Goal: Use online tool/utility: Utilize a website feature to perform a specific function

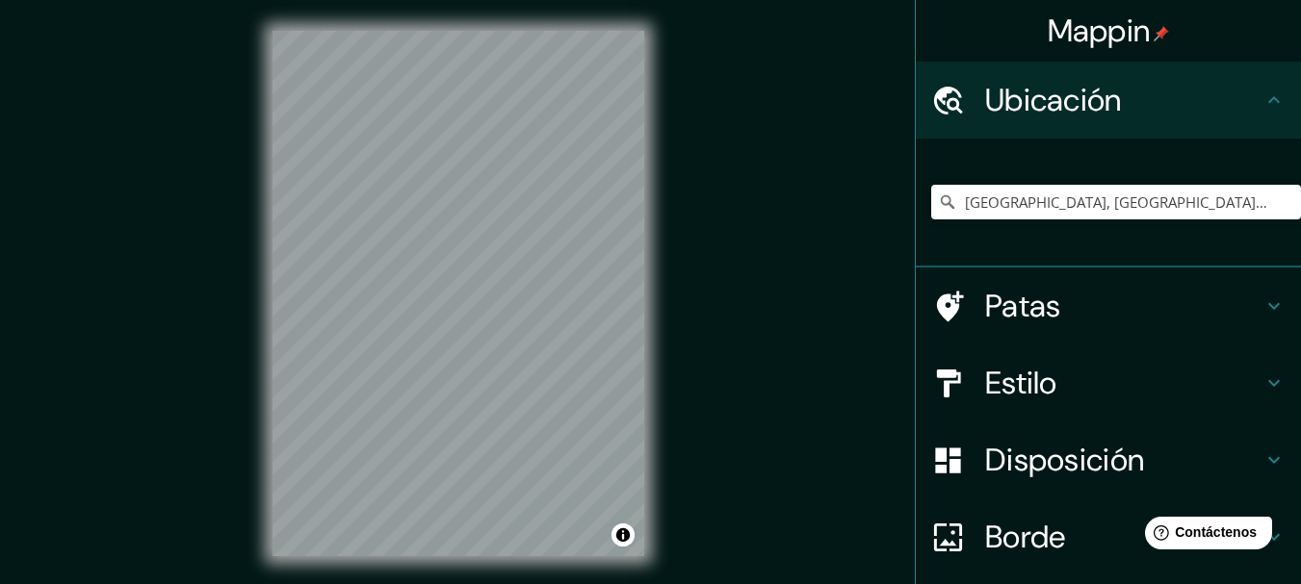
click at [1042, 316] on font "Patas" at bounding box center [1023, 306] width 76 height 40
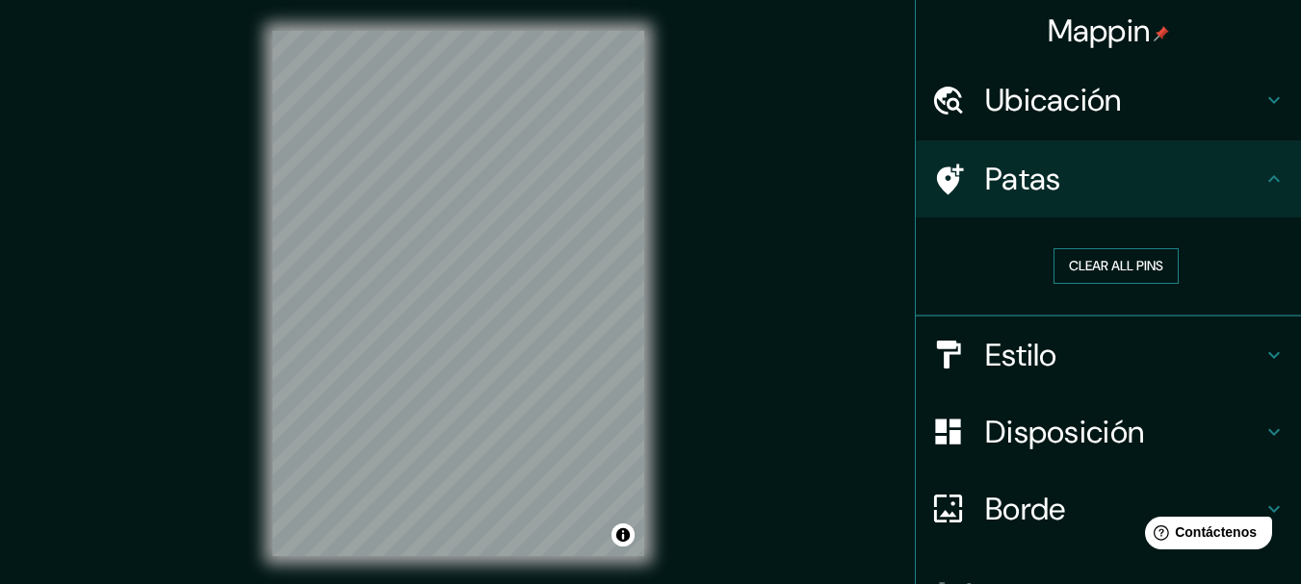
click at [1055, 283] on button "Clear all pins" at bounding box center [1115, 266] width 125 height 36
click at [1067, 255] on button "Clear all pins" at bounding box center [1115, 266] width 125 height 36
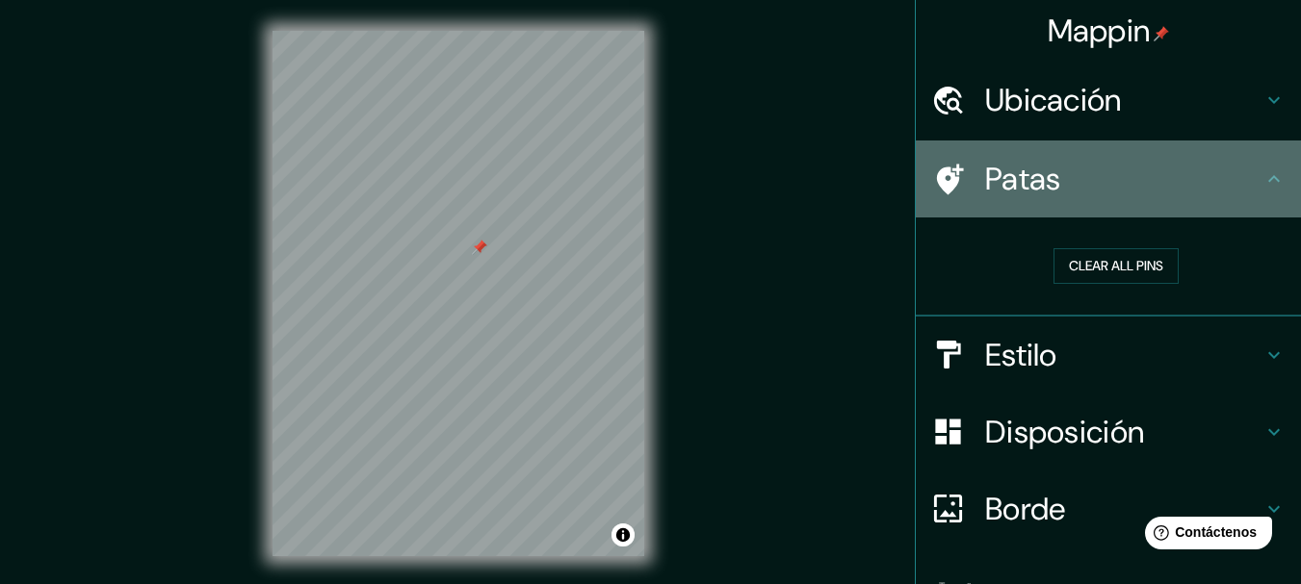
click at [1244, 194] on h4 "Patas" at bounding box center [1123, 179] width 277 height 39
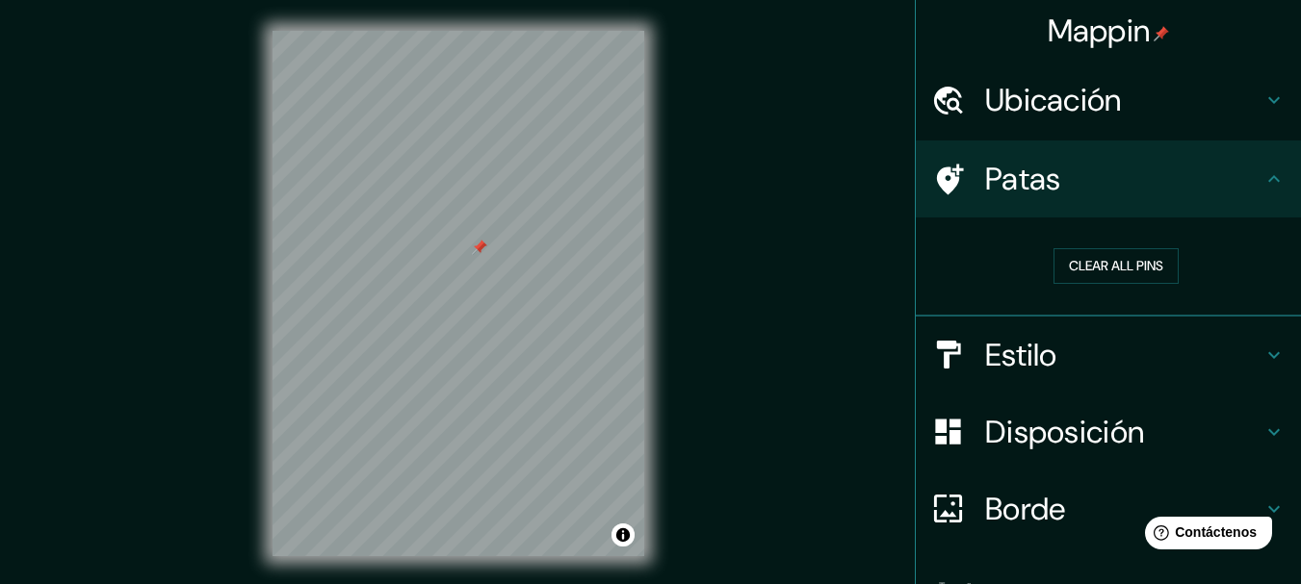
click at [481, 253] on div at bounding box center [479, 247] width 15 height 15
click at [1198, 104] on h4 "Ubicación" at bounding box center [1123, 100] width 277 height 39
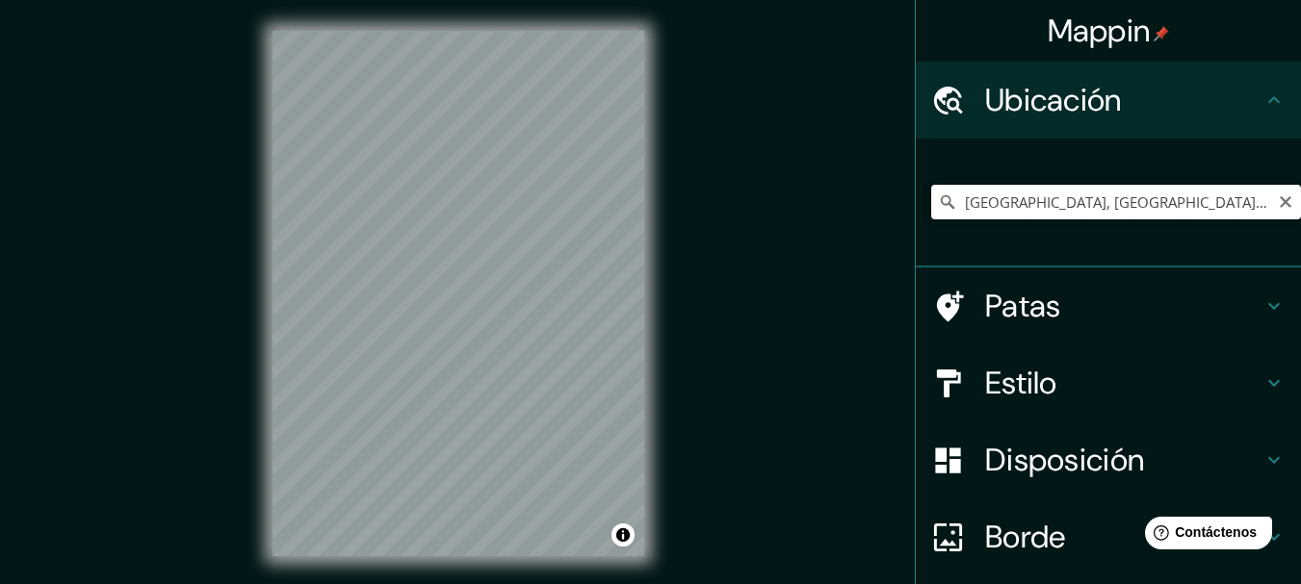
click at [1157, 216] on input "[GEOGRAPHIC_DATA], [GEOGRAPHIC_DATA], [GEOGRAPHIC_DATA], [GEOGRAPHIC_DATA]" at bounding box center [1116, 202] width 370 height 35
click at [1181, 214] on input "[GEOGRAPHIC_DATA], [GEOGRAPHIC_DATA], [GEOGRAPHIC_DATA], [GEOGRAPHIC_DATA]" at bounding box center [1116, 202] width 370 height 35
drag, startPoint x: 1189, startPoint y: 214, endPoint x: 1032, endPoint y: 200, distance: 157.5
click at [1032, 200] on input "[GEOGRAPHIC_DATA], [GEOGRAPHIC_DATA], [GEOGRAPHIC_DATA], [GEOGRAPHIC_DATA]" at bounding box center [1116, 202] width 370 height 35
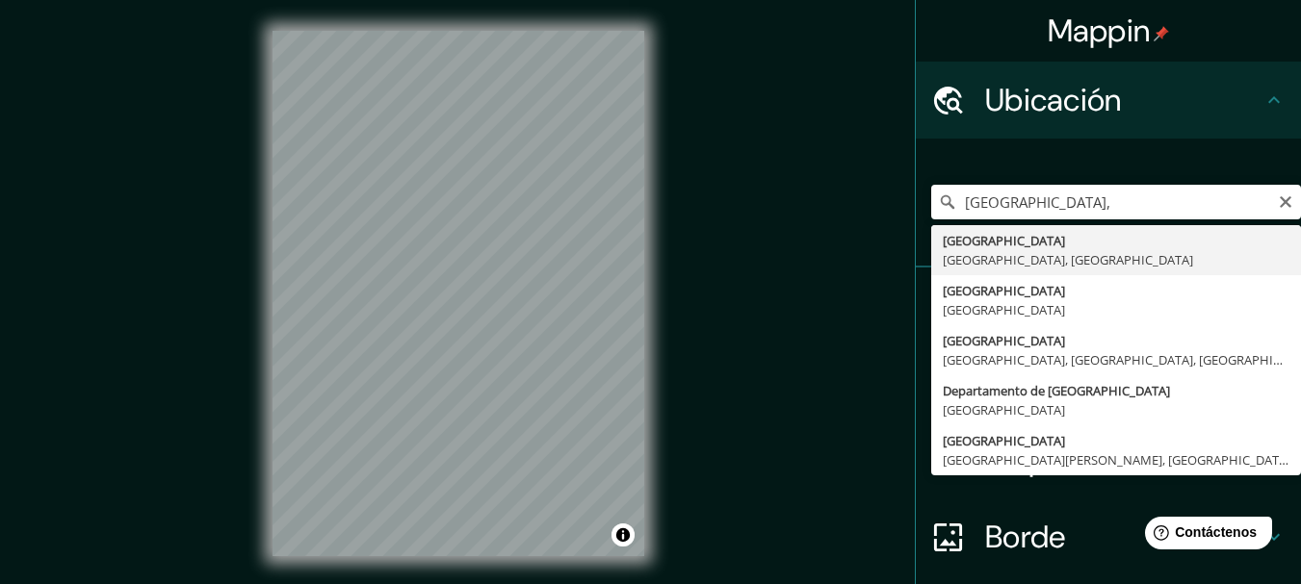
type input "[GEOGRAPHIC_DATA], [GEOGRAPHIC_DATA], [GEOGRAPHIC_DATA]"
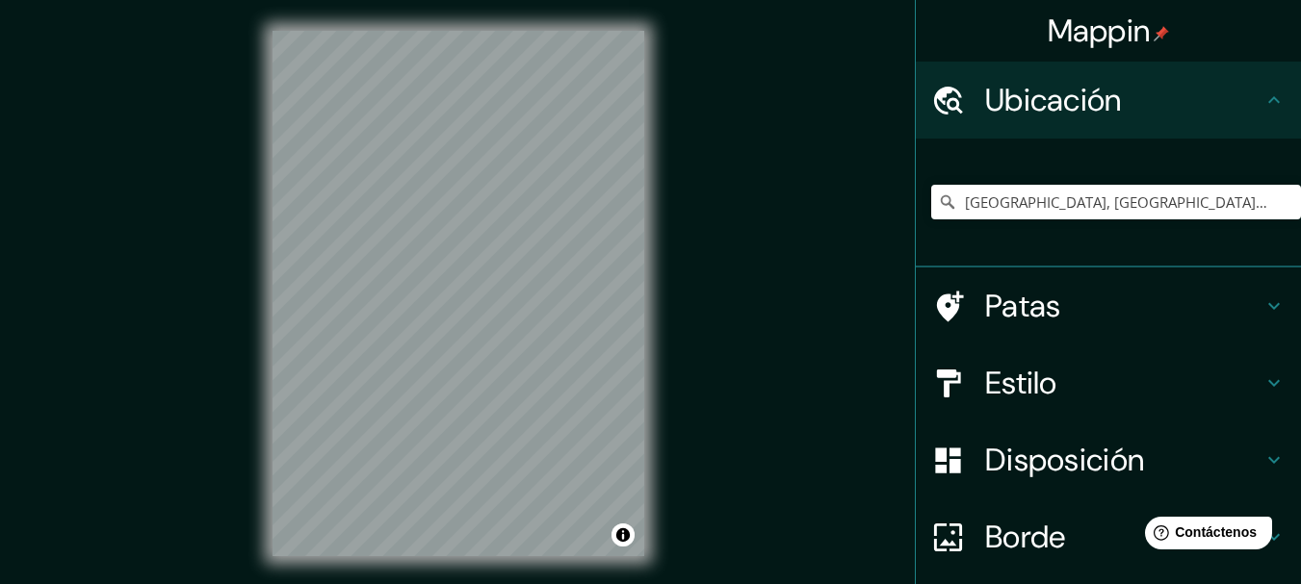
click at [481, 569] on div "© Mapbox © OpenStreetMap Improve this map" at bounding box center [458, 293] width 433 height 587
click at [1051, 388] on h4 "Estilo" at bounding box center [1123, 383] width 277 height 39
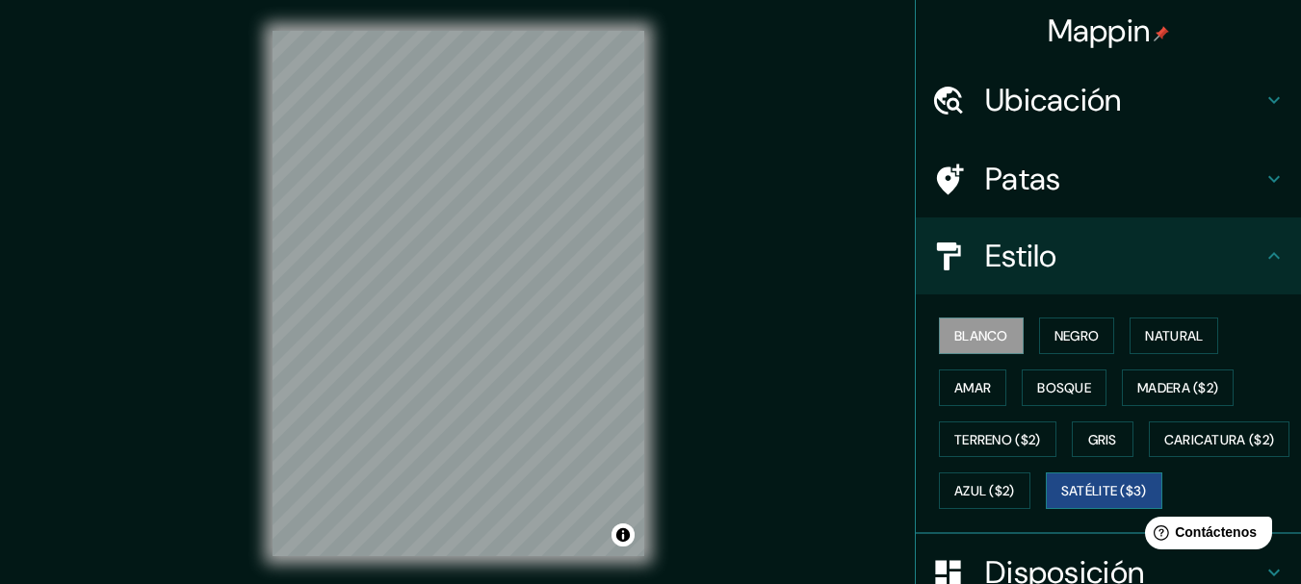
click at [1061, 501] on font "Satélite ($3)" at bounding box center [1104, 491] width 86 height 17
click at [271, 463] on div "© Mapbox © OpenStreetMap Improve this map © Maxar" at bounding box center [458, 293] width 433 height 587
click at [263, 301] on div "© Mapbox © OpenStreetMap Improve this map © Maxar" at bounding box center [458, 293] width 433 height 587
click at [560, 329] on div "© Mapbox © OpenStreetMap Improve this map © Maxar" at bounding box center [458, 293] width 433 height 587
drag, startPoint x: 645, startPoint y: 159, endPoint x: 761, endPoint y: 3, distance: 194.1
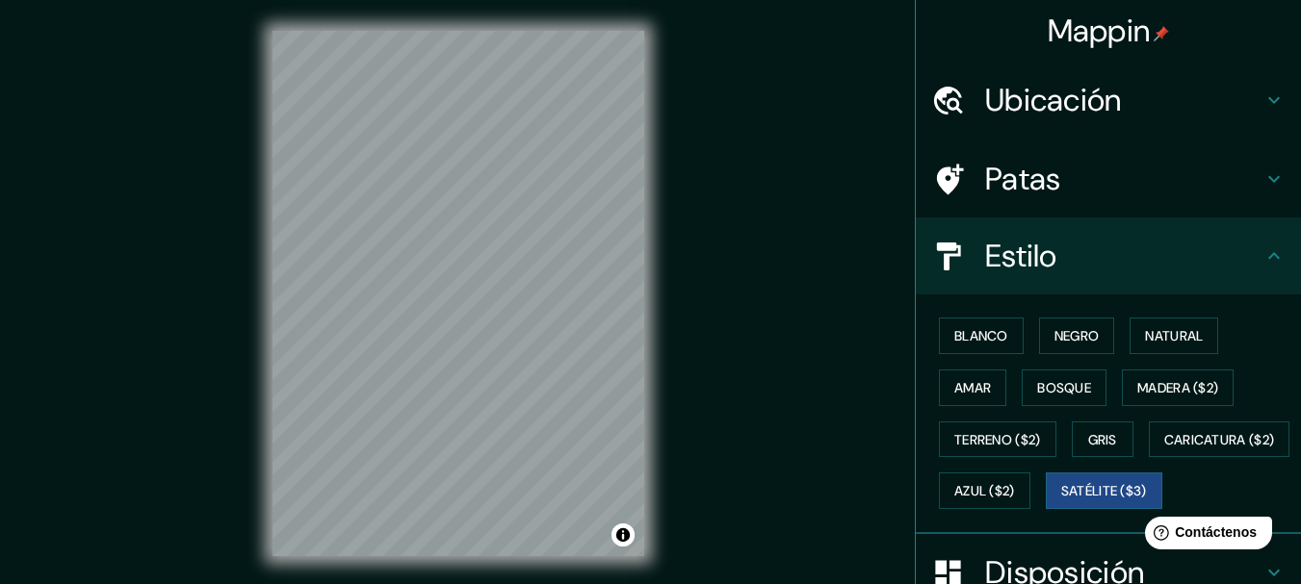
click at [739, 35] on div "Mappin Ubicación [GEOGRAPHIC_DATA], [GEOGRAPHIC_DATA], [GEOGRAPHIC_DATA] Patas …" at bounding box center [650, 309] width 1301 height 618
click at [1164, 449] on font "Caricatura ($2)" at bounding box center [1219, 439] width 111 height 17
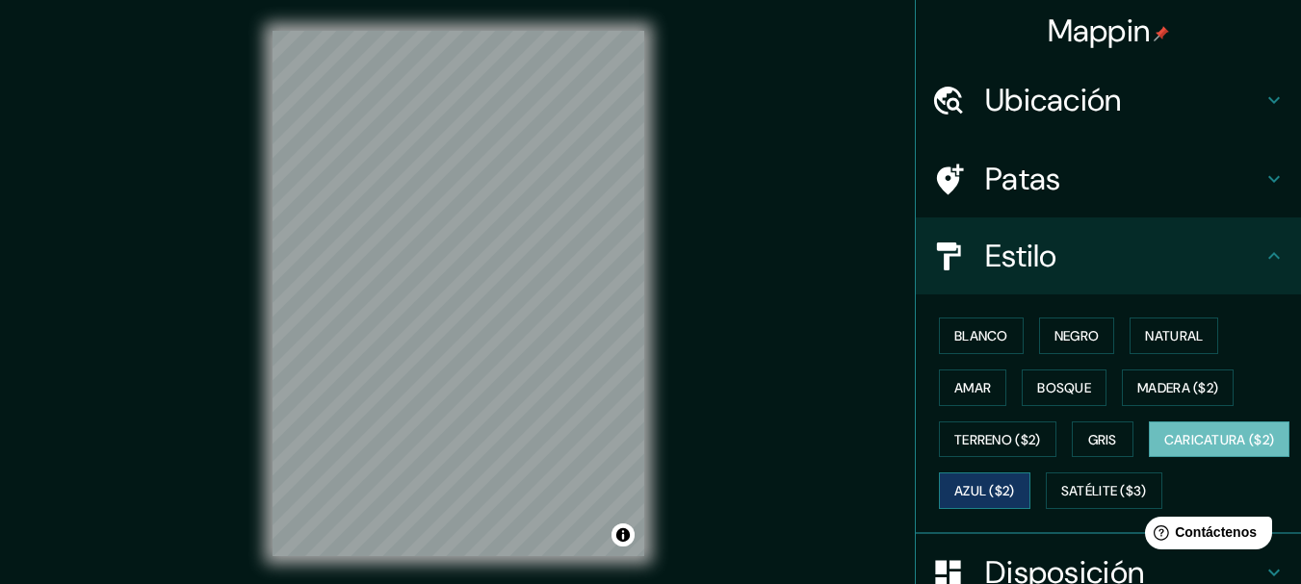
click at [1015, 493] on font "Azul ($2)" at bounding box center [984, 491] width 61 height 17
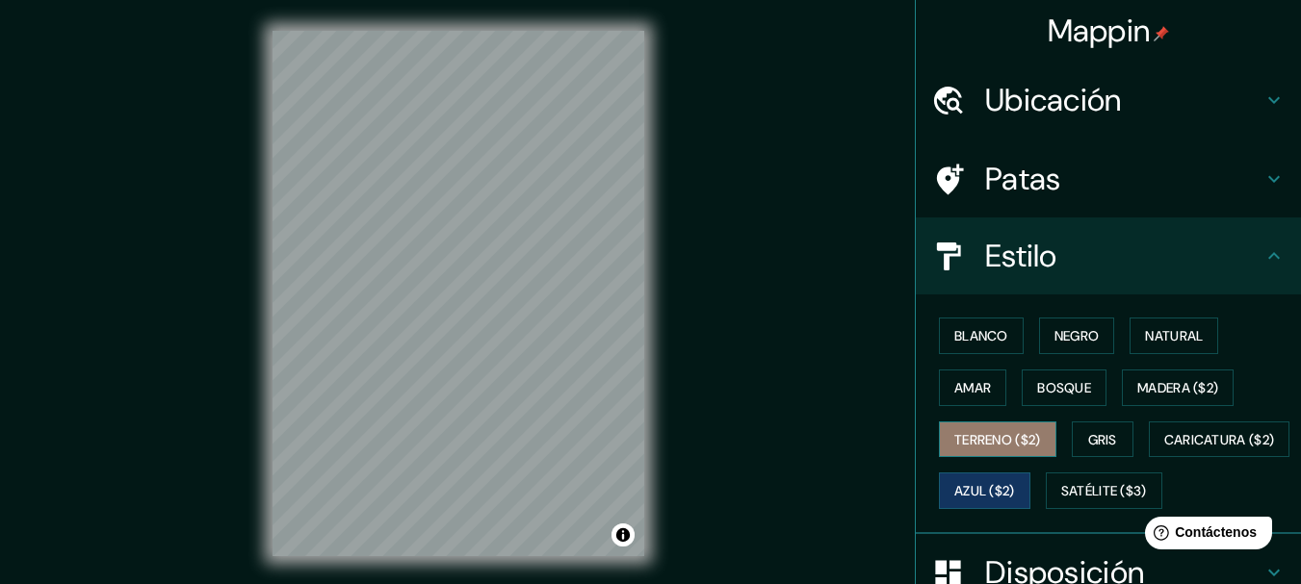
click at [1032, 447] on button "Terreno ($2)" at bounding box center [997, 440] width 117 height 37
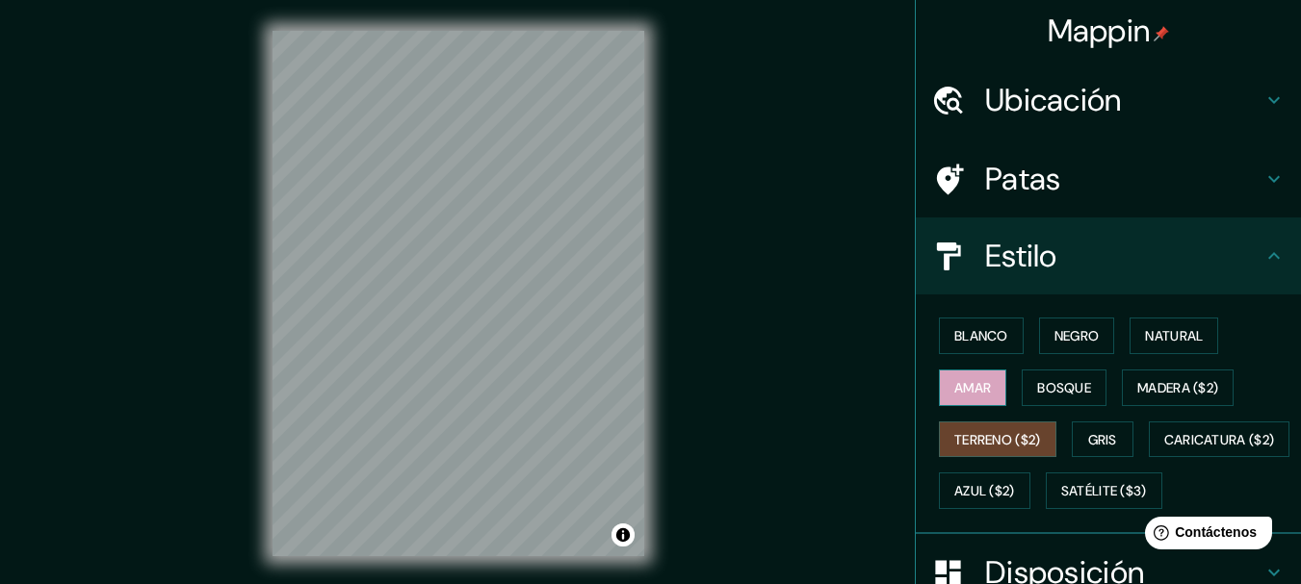
click at [986, 388] on button "Amar" at bounding box center [972, 388] width 67 height 37
click at [970, 334] on font "Blanco" at bounding box center [981, 335] width 54 height 17
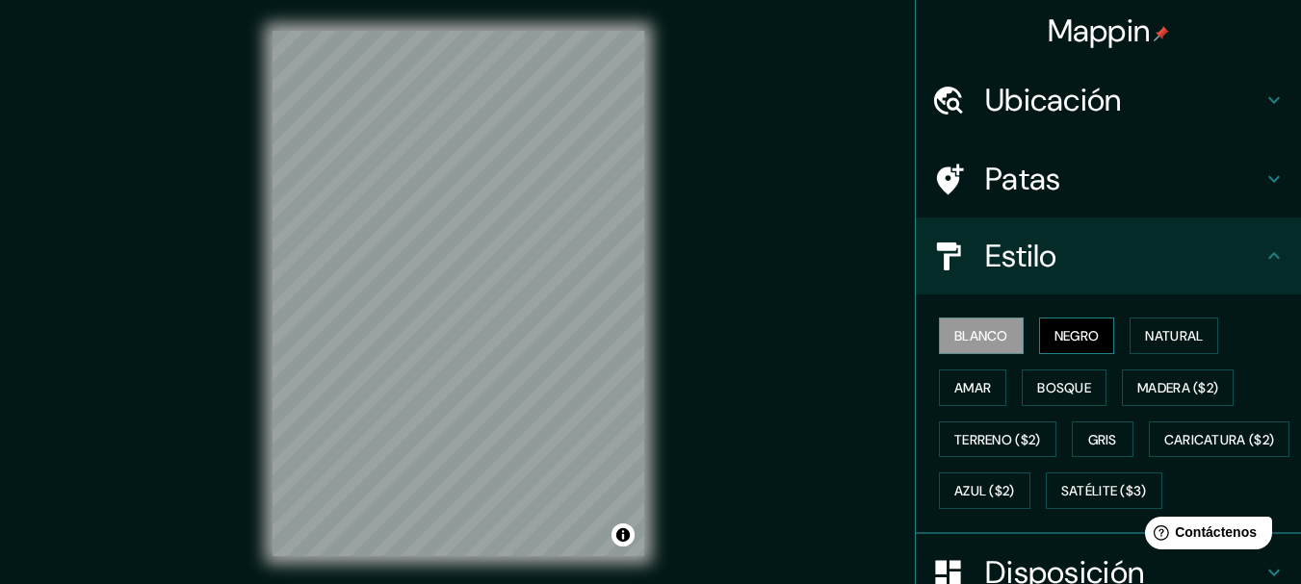
click at [1096, 335] on button "Negro" at bounding box center [1077, 336] width 76 height 37
click at [1145, 340] on font "Natural" at bounding box center [1174, 335] width 58 height 17
click at [1055, 347] on font "Negro" at bounding box center [1076, 336] width 45 height 25
